Goal: Information Seeking & Learning: Learn about a topic

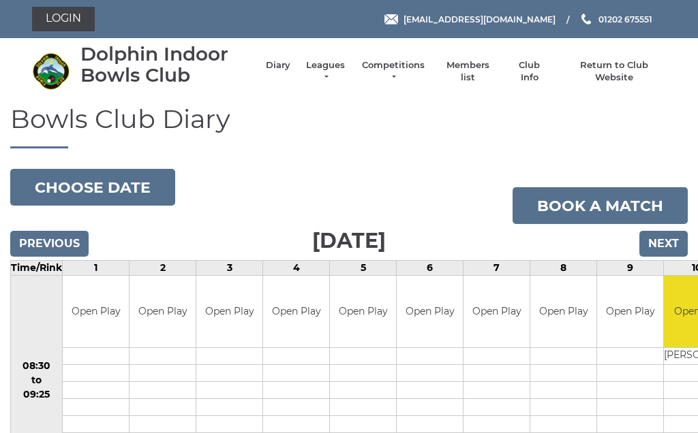
click at [330, 66] on li "Leagues Club leagues - Winter 2025/2026 Club leagues - Summer 2025 Club leagues…" at bounding box center [318, 71] width 57 height 38
click at [333, 67] on link "Leagues" at bounding box center [325, 71] width 43 height 25
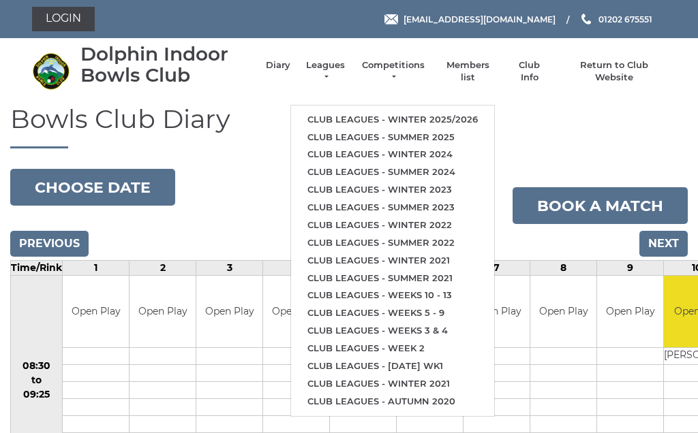
click at [461, 112] on link "Club leagues - Winter 2025/2026" at bounding box center [392, 120] width 203 height 18
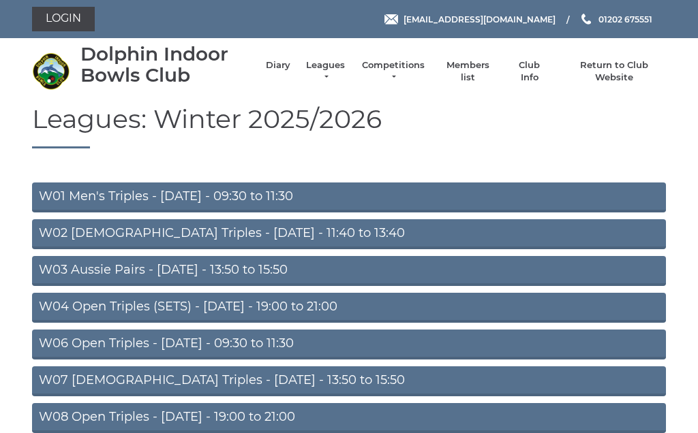
click at [261, 264] on link "W03 Aussie Pairs - Monday - 13:50 to 15:50" at bounding box center [349, 271] width 634 height 30
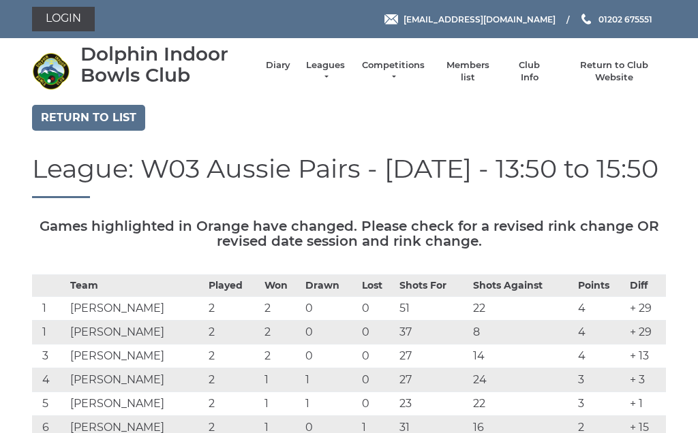
click at [333, 65] on li "Leagues Club leagues - Winter 2025/2026 Club leagues - Summer 2025 Club leagues…" at bounding box center [318, 71] width 57 height 38
click at [333, 67] on link "Leagues" at bounding box center [325, 71] width 43 height 25
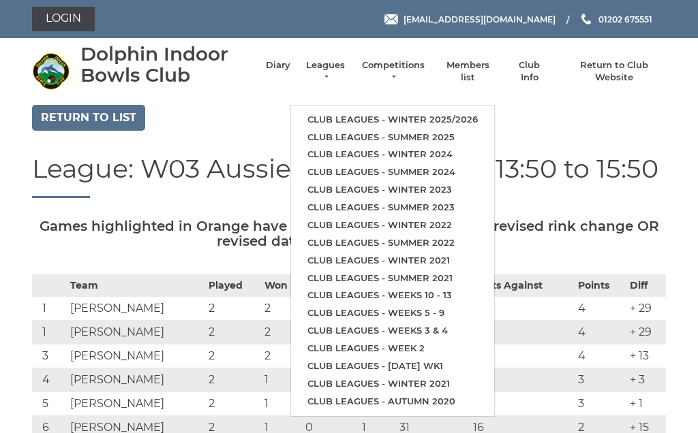
click at [466, 105] on ul "Club leagues - Winter 2025/2026 Club leagues - Summer 2025 Club leagues - Winte…" at bounding box center [392, 261] width 204 height 312
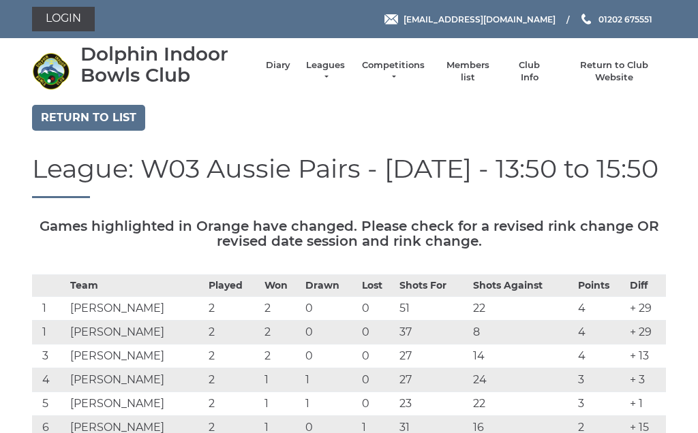
click at [323, 67] on link "Leagues" at bounding box center [325, 71] width 43 height 25
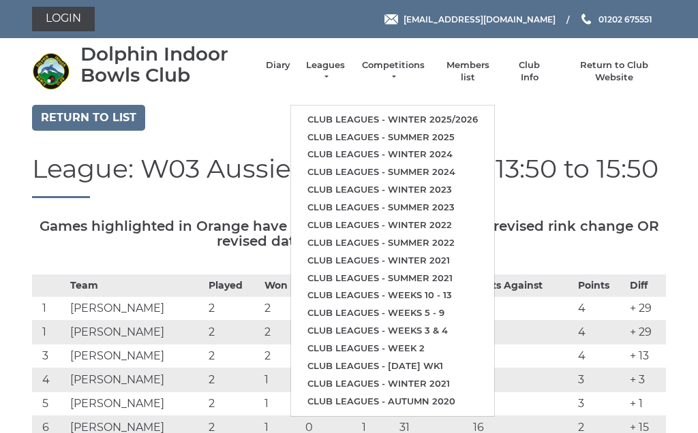
click at [440, 111] on link "Club leagues - Winter 2025/2026" at bounding box center [392, 120] width 203 height 18
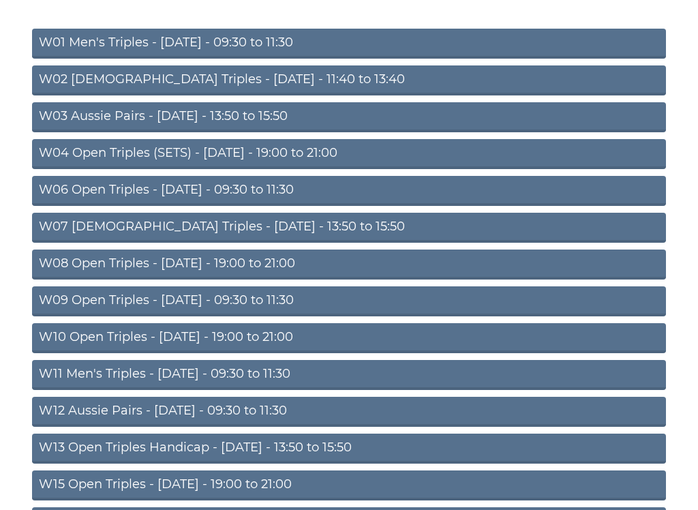
scroll to position [157, 0]
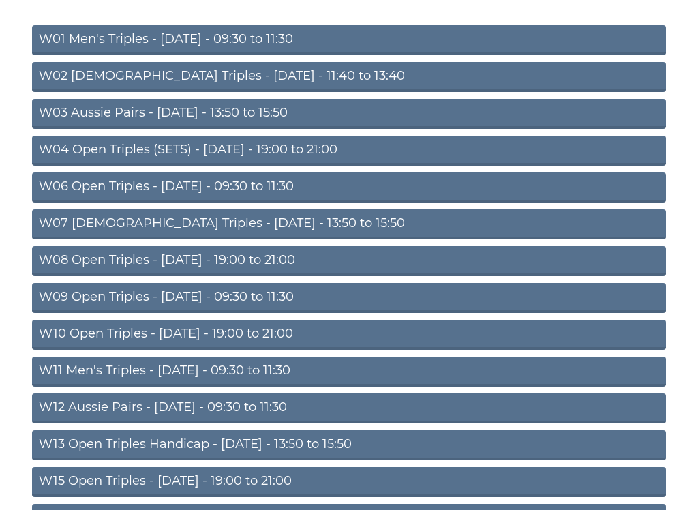
click at [273, 289] on link "W09 Open Triples - Wednesday - 09:30 to 11:30" at bounding box center [349, 298] width 634 height 30
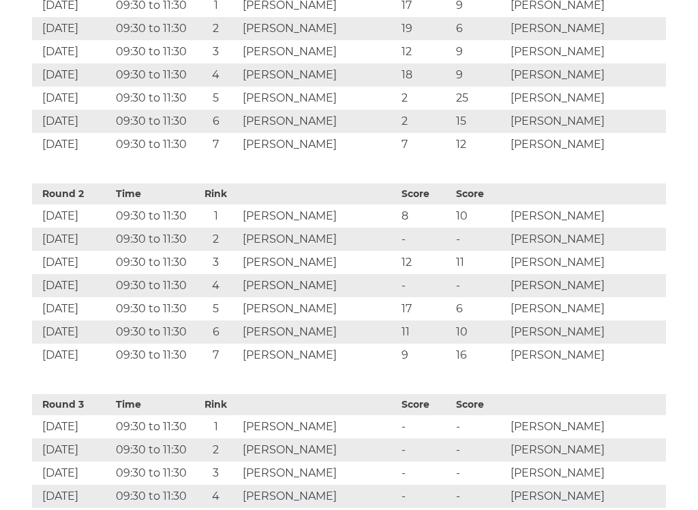
scroll to position [814, 0]
